Goal: Use online tool/utility: Utilize a website feature to perform a specific function

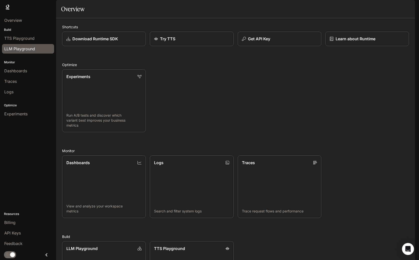
click at [29, 50] on span "LLM Playground" at bounding box center [19, 49] width 31 height 6
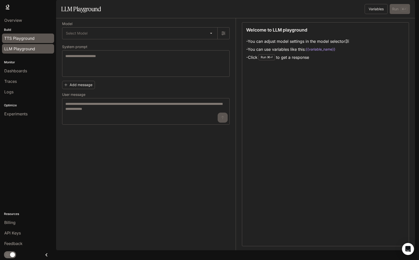
click at [30, 36] on span "TTS Playground" at bounding box center [19, 38] width 30 height 6
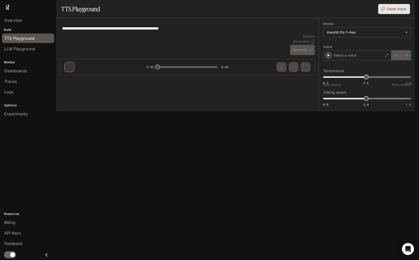
type textarea "**********"
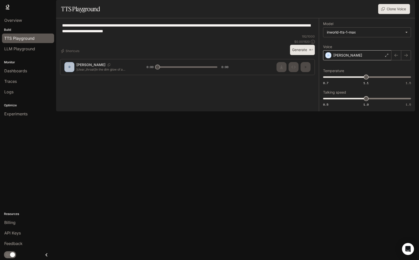
click at [358, 60] on div "[PERSON_NAME]" at bounding box center [357, 55] width 68 height 10
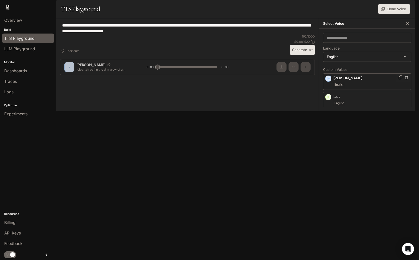
click at [329, 81] on icon "button" at bounding box center [328, 78] width 5 height 5
click at [329, 126] on icon "button" at bounding box center [328, 123] width 5 height 5
click at [328, 152] on icon "button" at bounding box center [329, 150] width 2 height 3
click at [329, 116] on icon "button" at bounding box center [328, 113] width 5 height 5
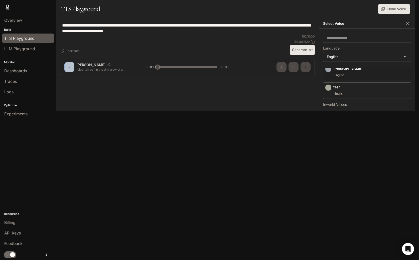
scroll to position [0, 0]
click at [327, 81] on icon "button" at bounding box center [328, 78] width 5 height 5
click at [328, 80] on icon "button" at bounding box center [329, 78] width 2 height 3
click at [327, 118] on icon "button" at bounding box center [328, 115] width 5 height 5
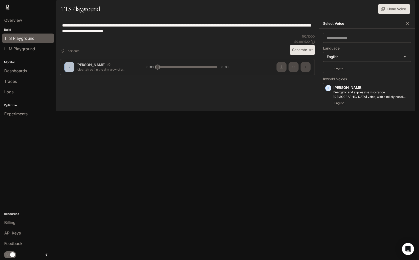
click at [328, 141] on icon "button" at bounding box center [328, 138] width 5 height 5
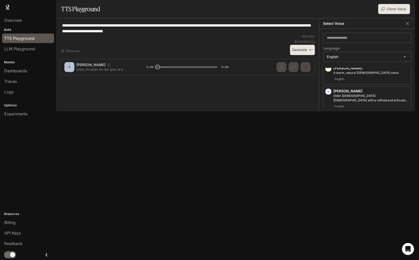
scroll to position [82, 0]
click at [328, 144] on icon "button" at bounding box center [329, 142] width 2 height 3
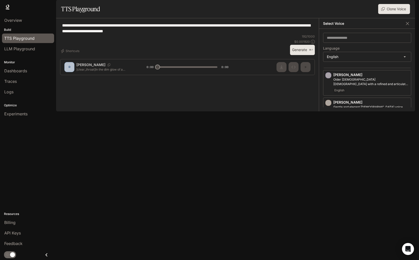
scroll to position [101, 0]
click at [329, 154] on icon "button" at bounding box center [328, 151] width 5 height 5
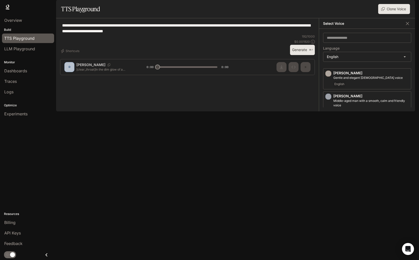
scroll to position [131, 0]
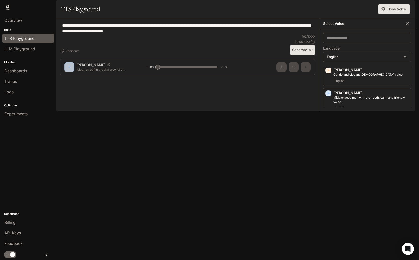
click at [330, 151] on icon "button" at bounding box center [328, 148] width 5 height 5
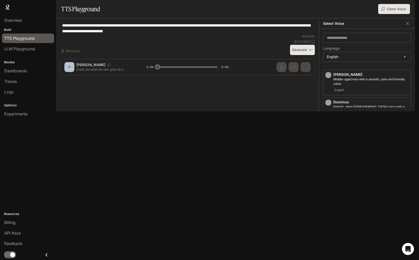
scroll to position [159, 0]
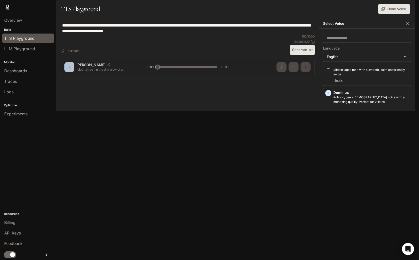
click at [327, 151] on icon "button" at bounding box center [328, 148] width 5 height 5
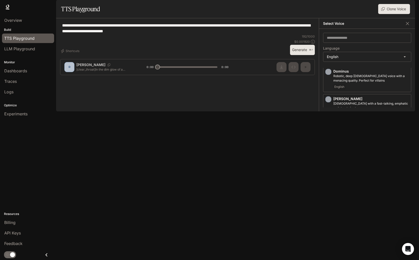
scroll to position [180, 0]
click at [329, 148] on icon "button" at bounding box center [328, 145] width 5 height 5
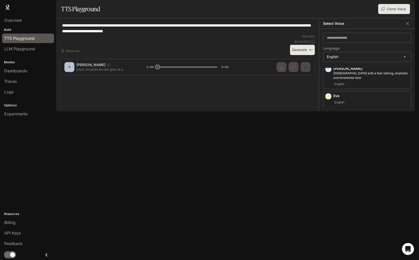
click at [329, 145] on icon "button" at bounding box center [328, 142] width 5 height 5
click at [329, 158] on icon "button" at bounding box center [328, 155] width 5 height 5
click at [329, 194] on icon "button" at bounding box center [328, 194] width 5 height 5
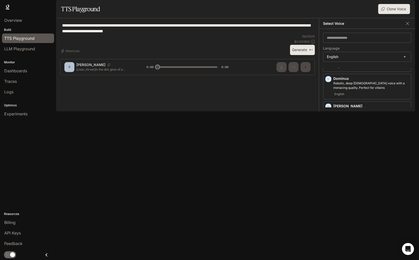
scroll to position [170, 0]
click at [329, 140] on icon "button" at bounding box center [328, 137] width 5 height 5
